Goal: Use online tool/utility: Utilize a website feature to perform a specific function

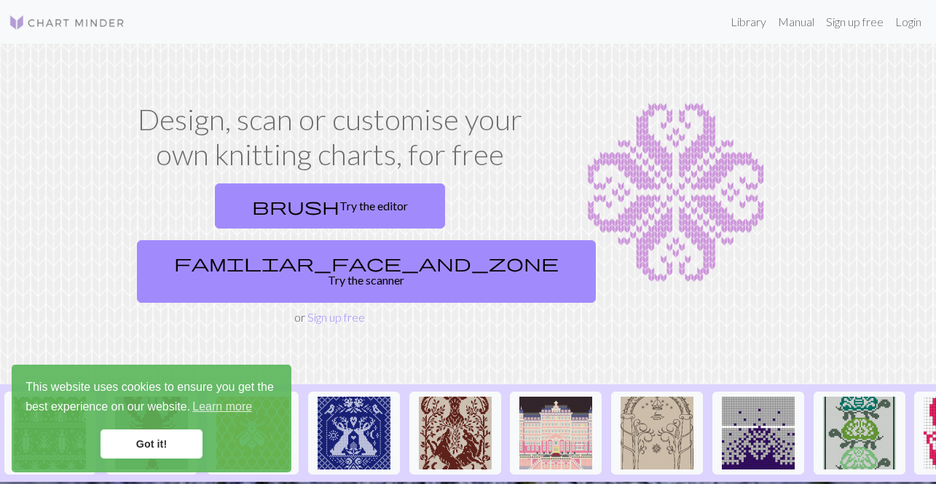
click at [442, 240] on link "familiar_face_and_zone Try the scanner" at bounding box center [366, 271] width 459 height 63
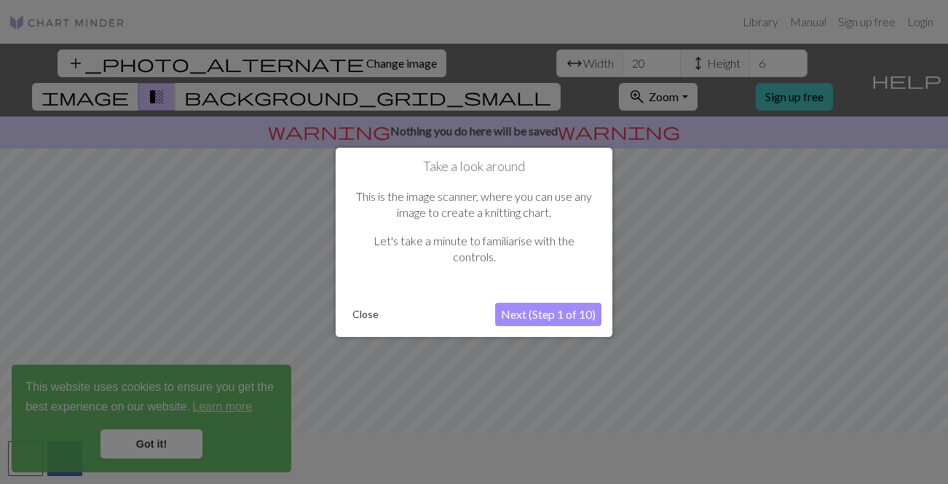
click at [361, 317] on button "Close" at bounding box center [366, 315] width 38 height 22
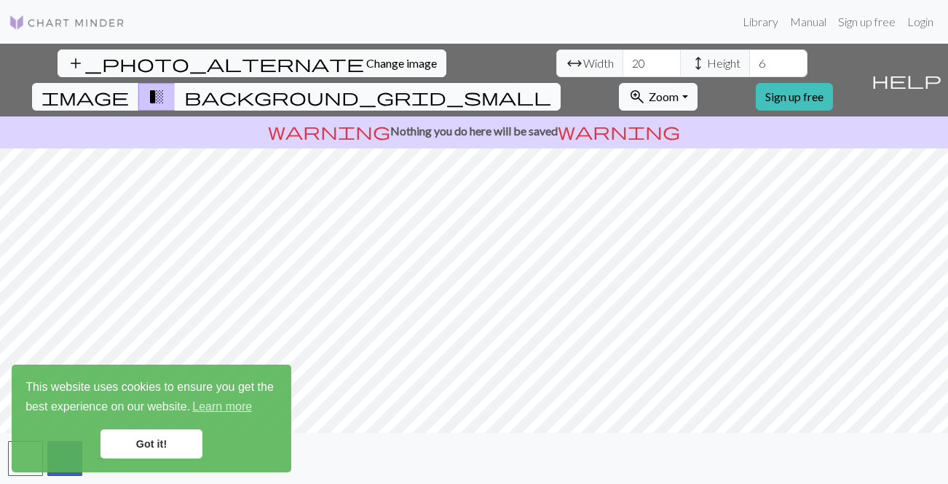
click at [551, 87] on span "background_grid_small" at bounding box center [367, 97] width 367 height 20
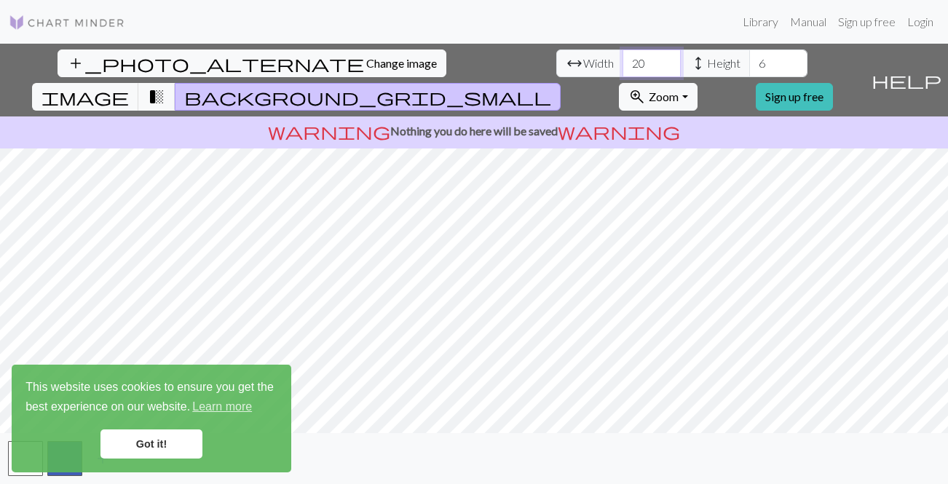
drag, startPoint x: 290, startPoint y: 70, endPoint x: 254, endPoint y: 70, distance: 35.7
click at [556, 70] on div "arrow_range Width 20 height Height 6" at bounding box center [681, 64] width 251 height 28
type input "50"
drag, startPoint x: 424, startPoint y: 66, endPoint x: 391, endPoint y: 68, distance: 32.8
click at [556, 68] on div "arrow_range Width 50 height Height 6" at bounding box center [681, 64] width 251 height 28
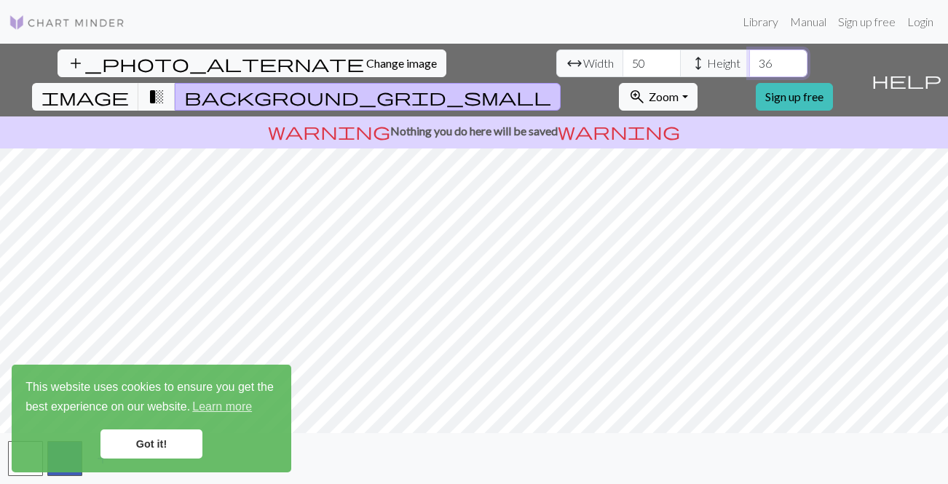
click at [749, 60] on input "36" at bounding box center [778, 64] width 58 height 28
click at [749, 60] on input "37" at bounding box center [778, 64] width 58 height 28
click at [749, 60] on input "38" at bounding box center [778, 64] width 58 height 28
click at [749, 60] on input "39" at bounding box center [778, 64] width 58 height 28
click at [749, 60] on input "40" at bounding box center [778, 64] width 58 height 28
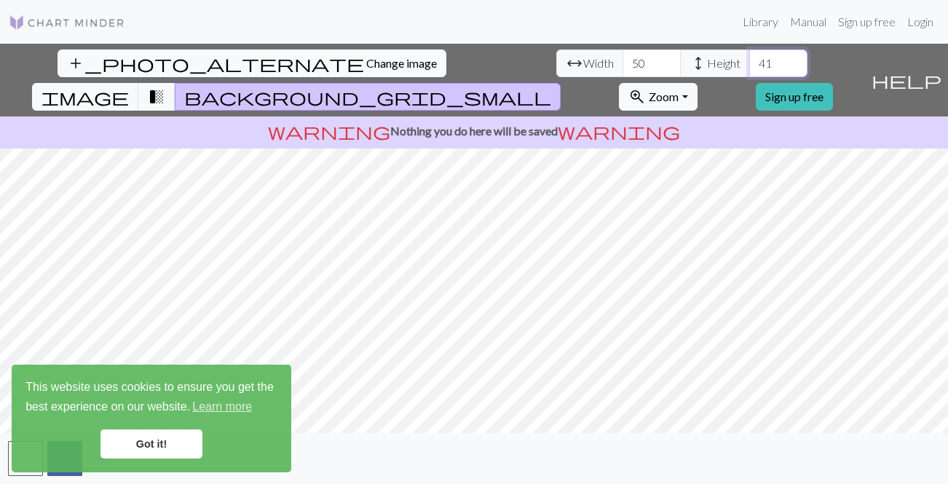
click at [749, 60] on input "41" at bounding box center [778, 64] width 58 height 28
click at [749, 60] on input "42" at bounding box center [778, 64] width 58 height 28
type input "43"
click at [749, 60] on input "43" at bounding box center [778, 64] width 58 height 28
click at [623, 68] on input "49" at bounding box center [652, 64] width 58 height 28
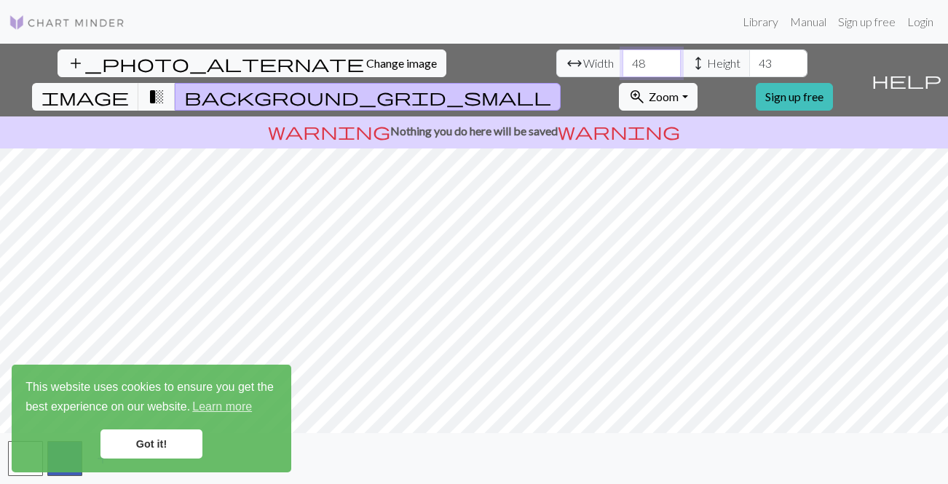
click at [623, 68] on input "48" at bounding box center [652, 64] width 58 height 28
click at [623, 68] on input "47" at bounding box center [652, 64] width 58 height 28
click at [623, 68] on input "46" at bounding box center [652, 64] width 58 height 28
click at [623, 68] on input "45" at bounding box center [652, 64] width 58 height 28
click at [623, 68] on input "44" at bounding box center [652, 64] width 58 height 28
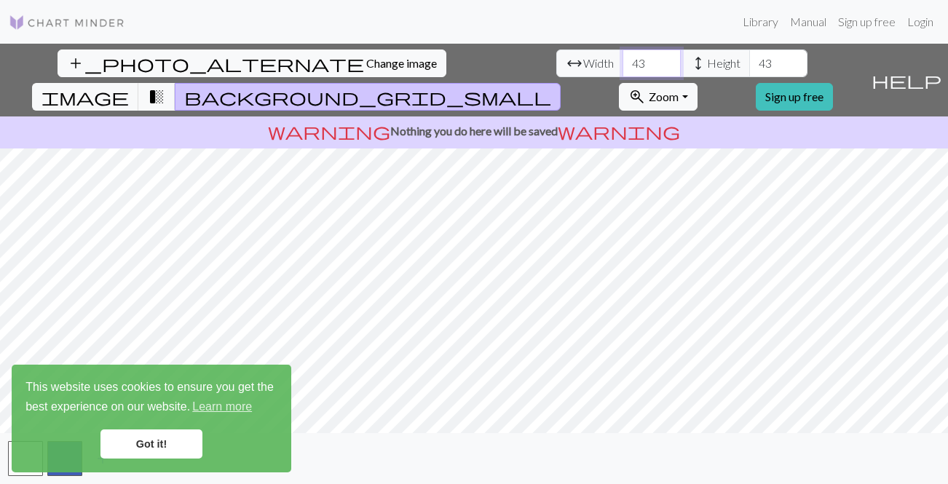
type input "43"
click at [623, 68] on input "43" at bounding box center [652, 64] width 58 height 28
click at [749, 70] on input "42" at bounding box center [778, 64] width 58 height 28
click at [749, 70] on input "41" at bounding box center [778, 64] width 58 height 28
click at [749, 70] on input "40" at bounding box center [778, 64] width 58 height 28
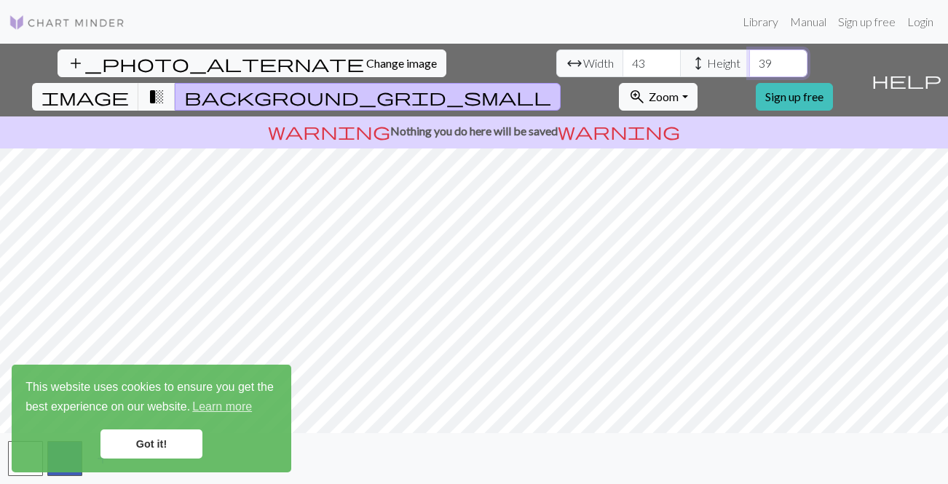
click at [749, 70] on input "39" at bounding box center [778, 64] width 58 height 28
click at [749, 70] on input "38" at bounding box center [778, 64] width 58 height 28
click at [749, 60] on input "39" at bounding box center [778, 64] width 58 height 28
click at [749, 60] on input "40" at bounding box center [778, 64] width 58 height 28
click at [749, 60] on input "41" at bounding box center [778, 64] width 58 height 28
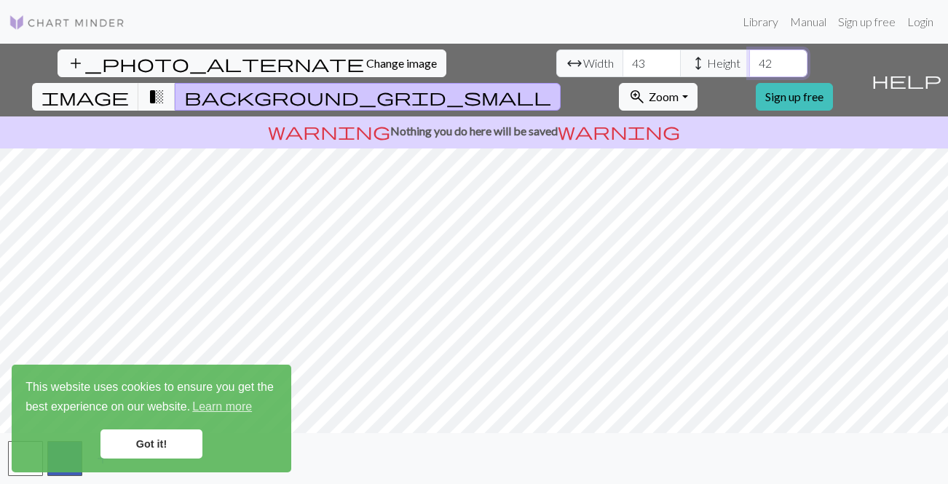
click at [749, 60] on input "42" at bounding box center [778, 64] width 58 height 28
click at [749, 60] on input "43" at bounding box center [778, 64] width 58 height 28
click at [749, 60] on input "44" at bounding box center [778, 64] width 58 height 28
click at [749, 60] on input "45" at bounding box center [778, 64] width 58 height 28
type input "54"
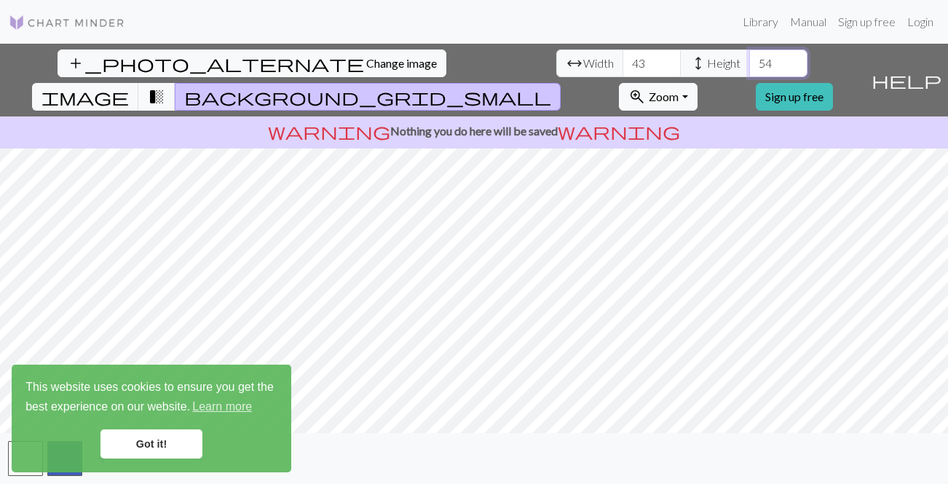
click at [749, 60] on input "54" at bounding box center [778, 64] width 58 height 28
drag, startPoint x: 299, startPoint y: 58, endPoint x: 266, endPoint y: 67, distance: 34.1
click at [623, 67] on input "43" at bounding box center [652, 64] width 58 height 28
click at [623, 64] on input "1000" at bounding box center [652, 64] width 58 height 28
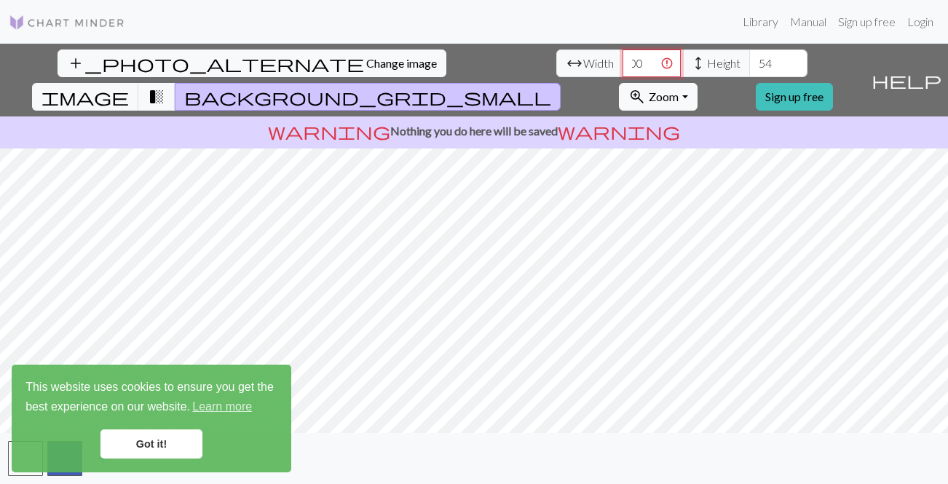
type input "1000"
click at [646, 87] on span "zoom_in" at bounding box center [637, 97] width 17 height 20
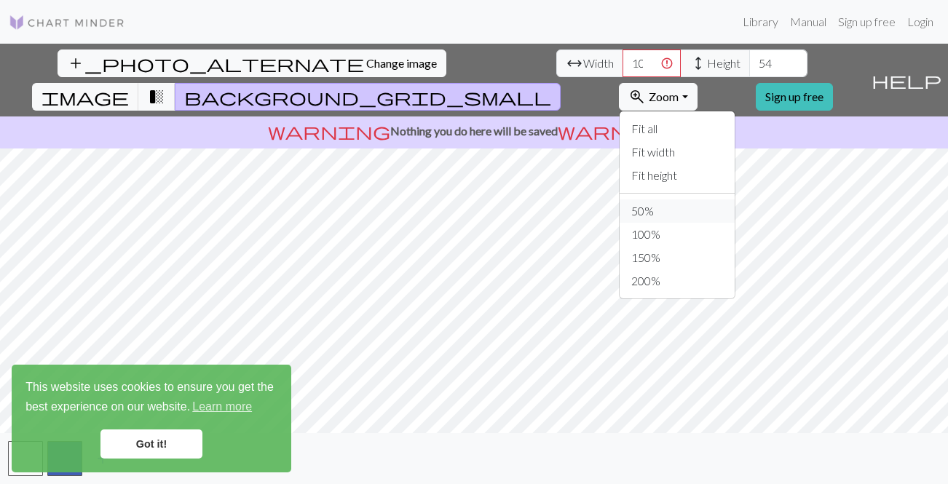
click at [711, 200] on button "50%" at bounding box center [677, 211] width 115 height 23
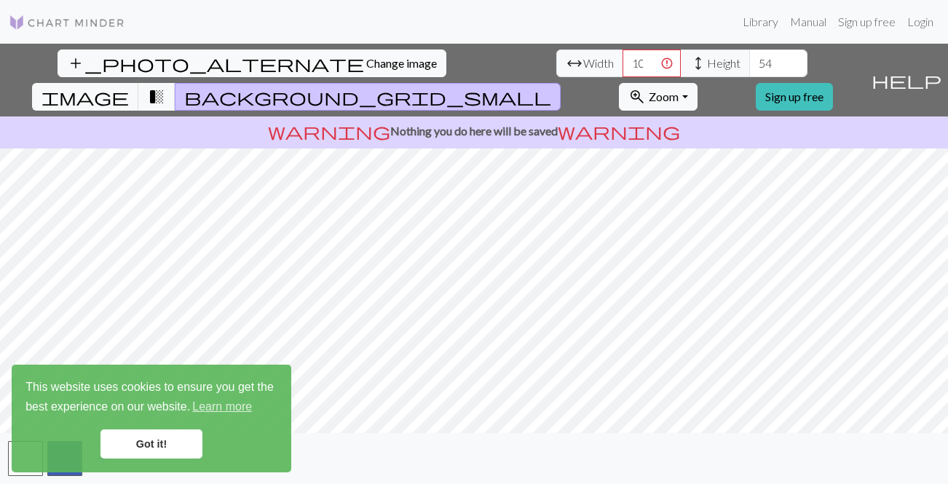
click at [698, 49] on div "add_photo_alternate Change image arrow_range Width 1000 height Height 54 image …" at bounding box center [432, 80] width 865 height 73
click at [697, 83] on button "zoom_in Zoom Zoom" at bounding box center [658, 97] width 78 height 28
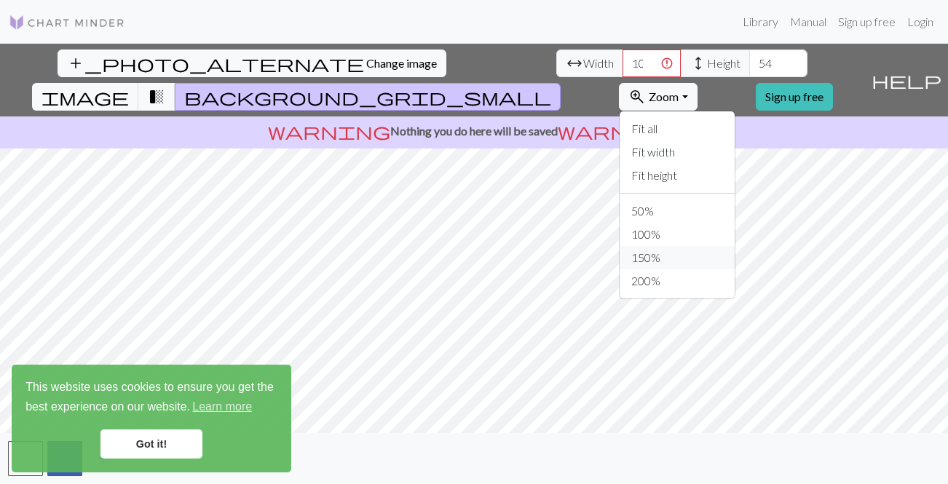
click at [699, 246] on button "150%" at bounding box center [677, 257] width 115 height 23
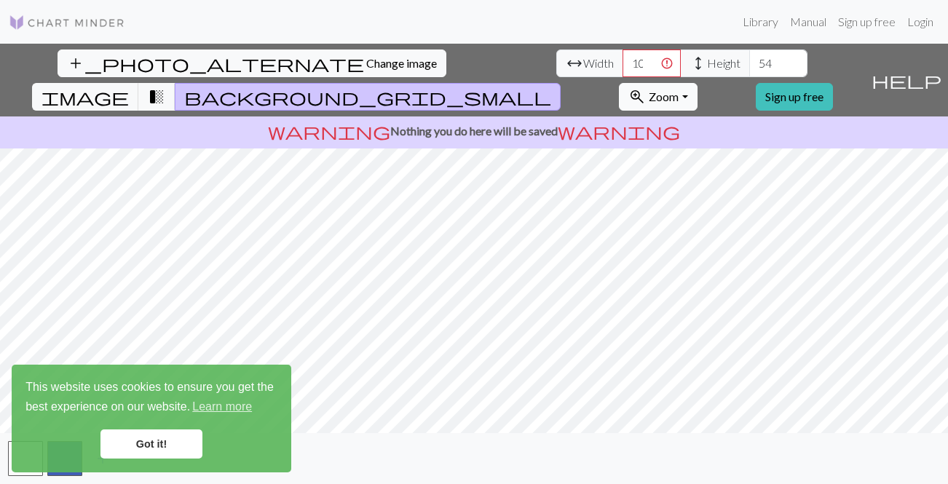
click at [679, 90] on span "Zoom" at bounding box center [664, 97] width 30 height 14
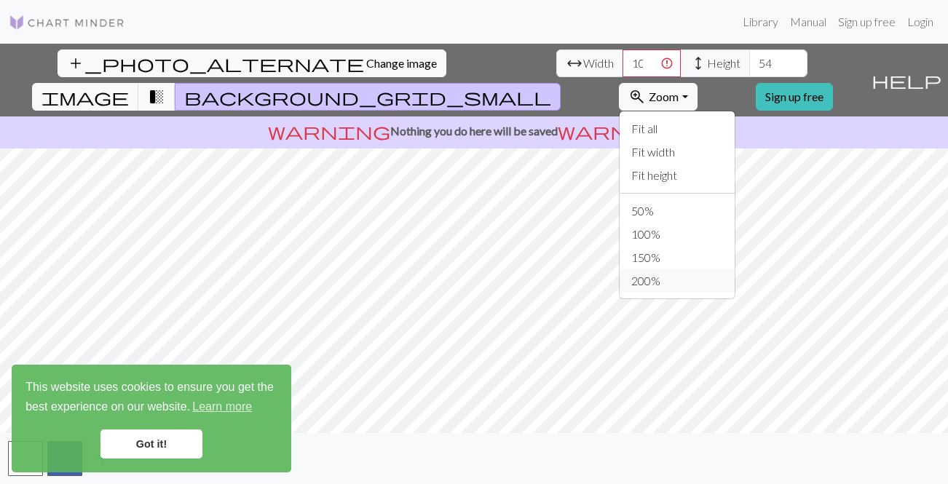
click at [704, 269] on button "200%" at bounding box center [677, 280] width 115 height 23
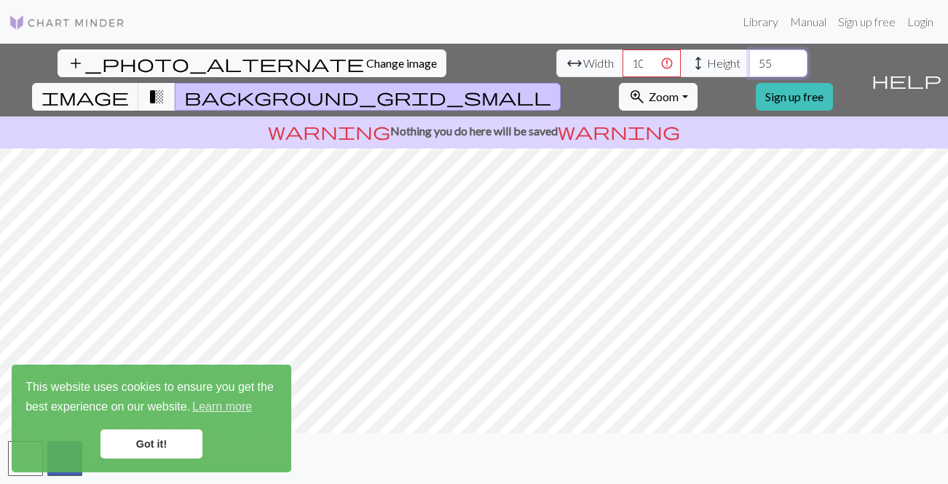
click at [749, 59] on input "55" at bounding box center [778, 64] width 58 height 28
click at [749, 60] on input "56" at bounding box center [778, 64] width 58 height 28
click at [749, 60] on input "57" at bounding box center [778, 64] width 58 height 28
click at [749, 60] on input "58" at bounding box center [778, 64] width 58 height 28
click at [749, 60] on input "59" at bounding box center [778, 64] width 58 height 28
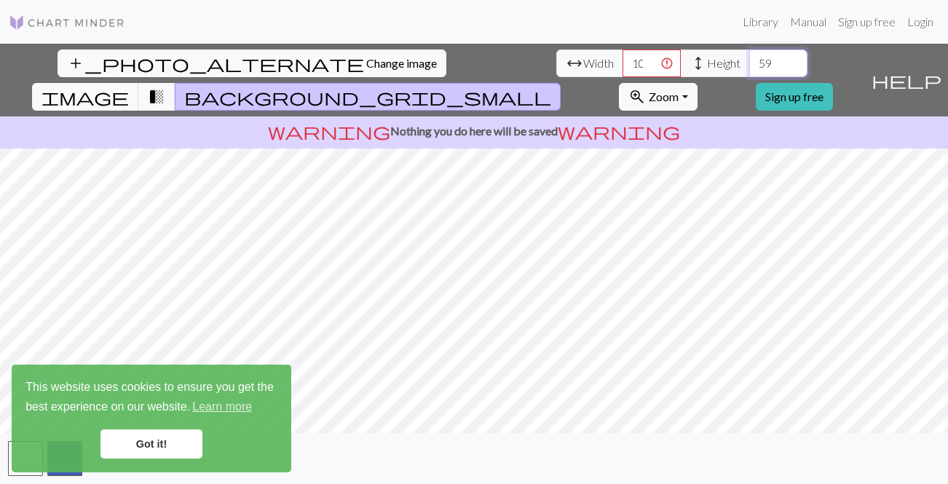
type input "60"
click at [749, 60] on input "60" at bounding box center [778, 64] width 58 height 28
click at [623, 67] on input "1000" at bounding box center [652, 64] width 58 height 28
click at [623, 71] on input "999" at bounding box center [652, 64] width 58 height 28
click at [623, 71] on input "998" at bounding box center [652, 64] width 58 height 28
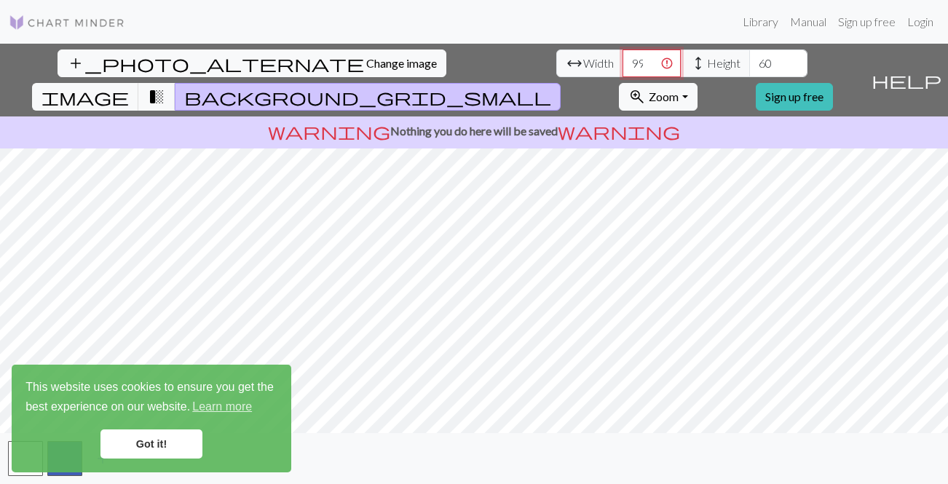
click at [623, 71] on input "997" at bounding box center [652, 64] width 58 height 28
type input "996"
click at [623, 71] on input "996" at bounding box center [652, 64] width 58 height 28
